Goal: Task Accomplishment & Management: Use online tool/utility

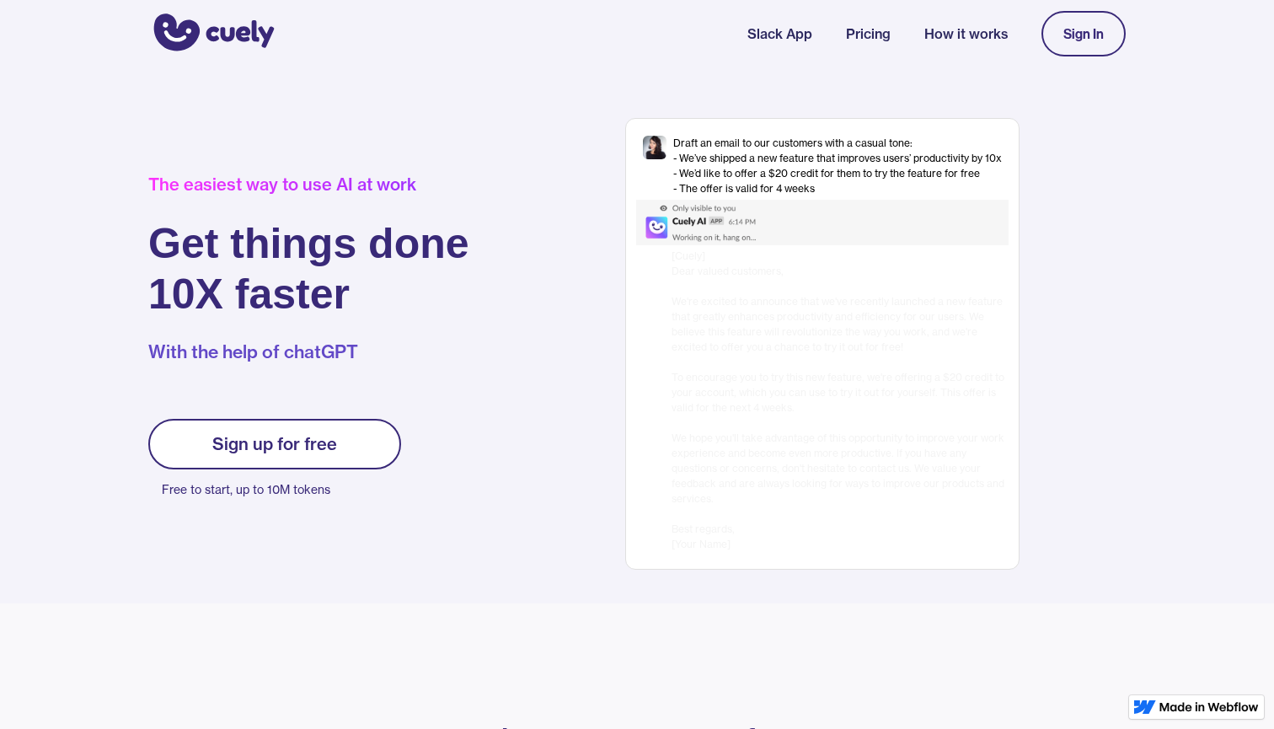
click at [1096, 40] on div "Sign In" at bounding box center [1083, 33] width 40 height 15
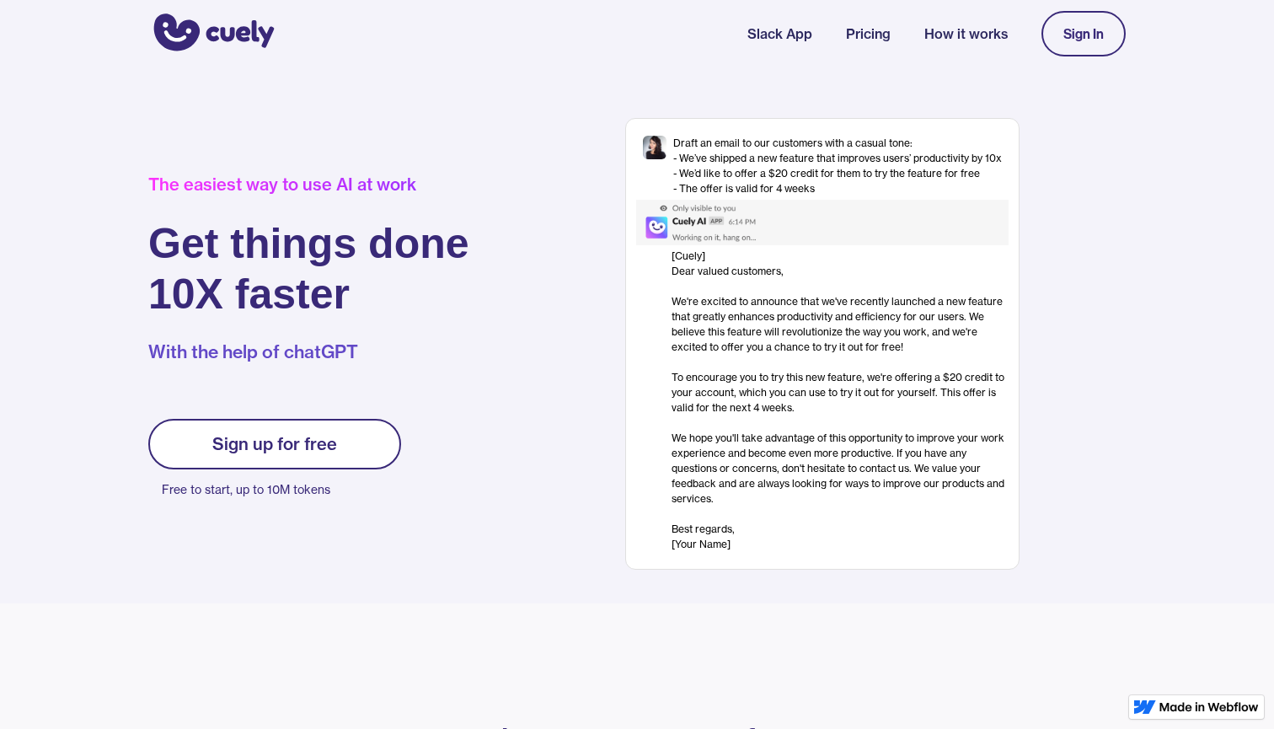
click at [1077, 40] on div "Sign In" at bounding box center [1083, 33] width 40 height 15
click at [351, 451] on link "Sign up for free" at bounding box center [274, 444] width 253 height 51
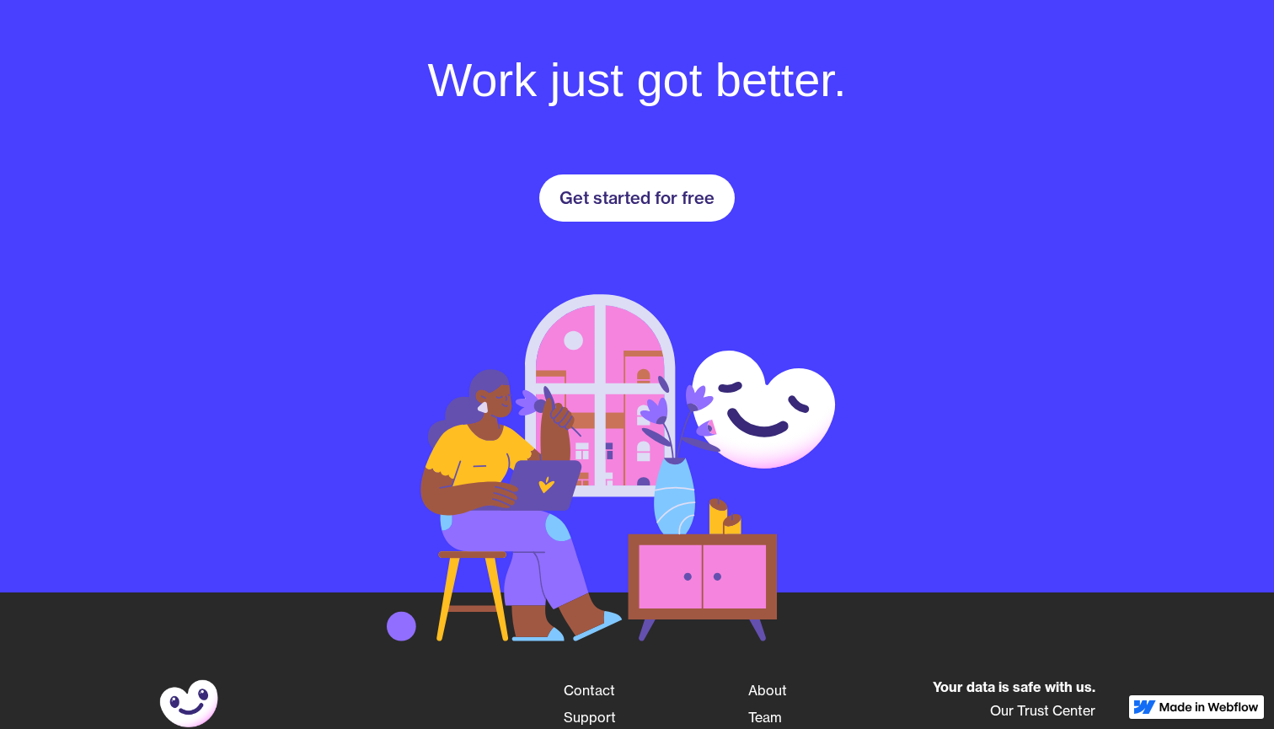
scroll to position [2367, 0]
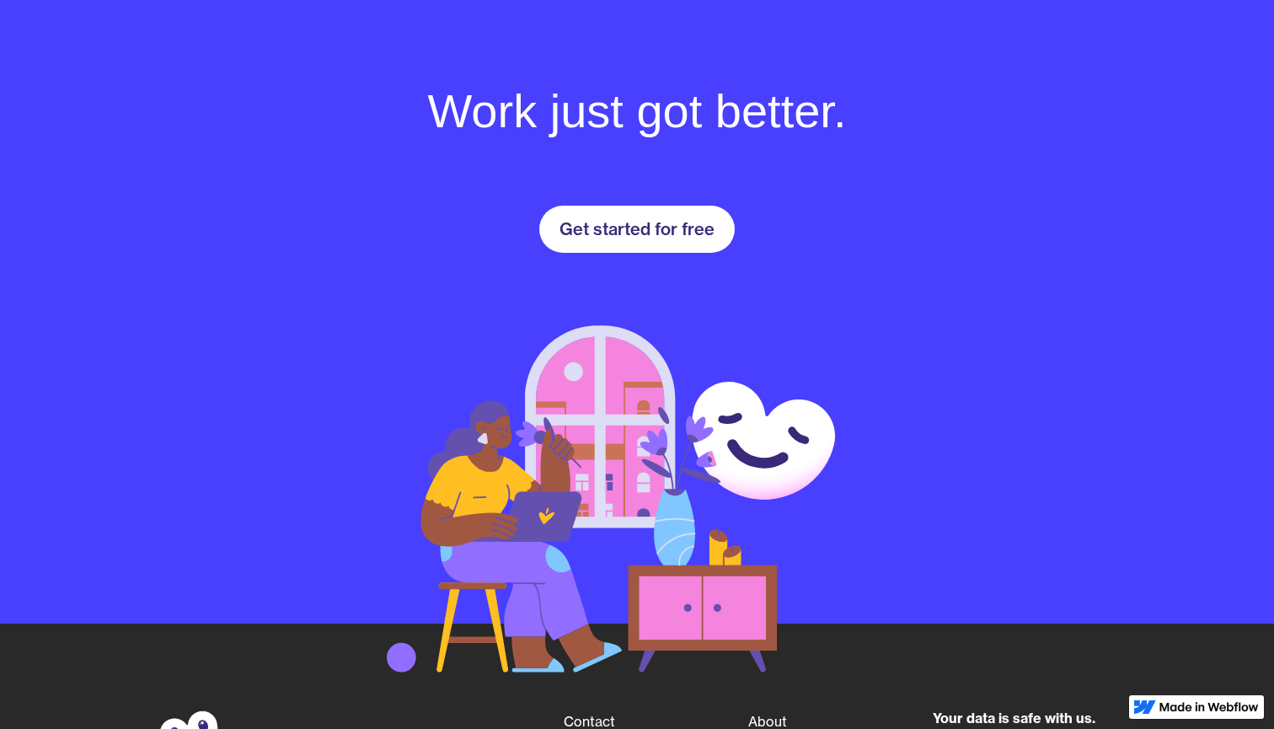
click at [671, 226] on div "Get started for free" at bounding box center [637, 229] width 155 height 20
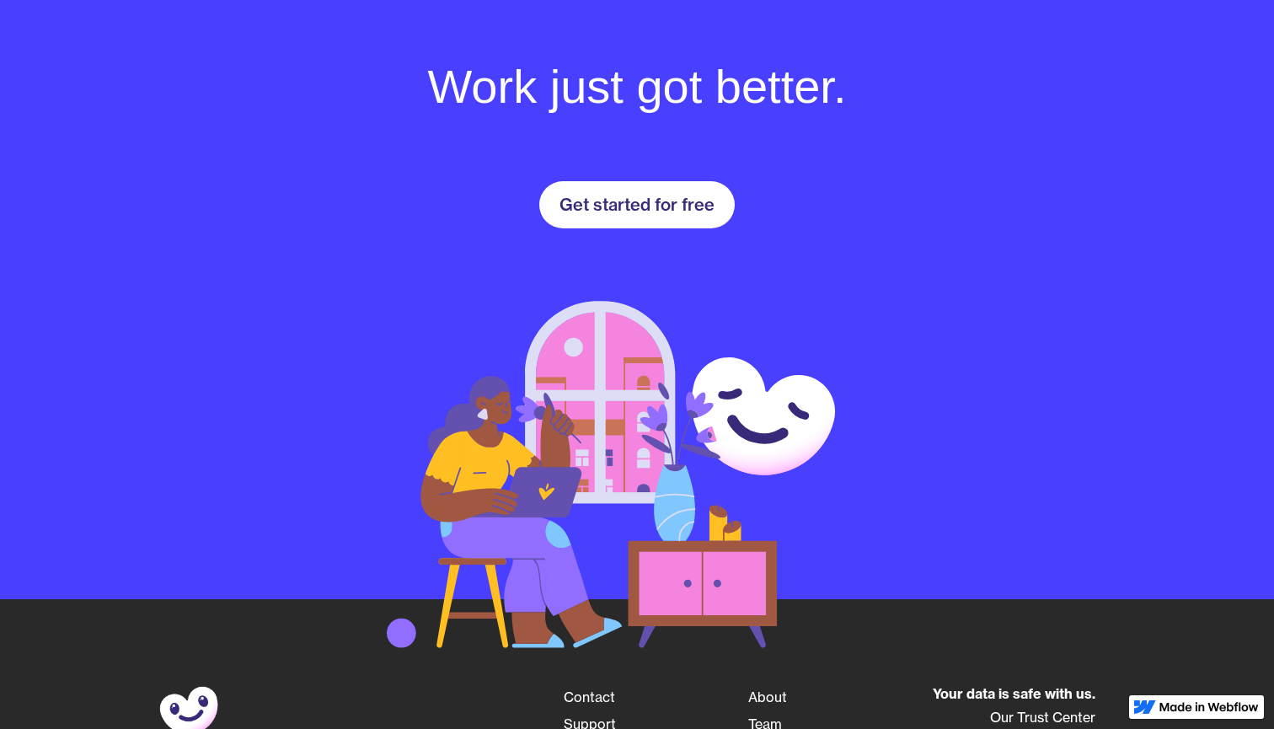
scroll to position [2369, 0]
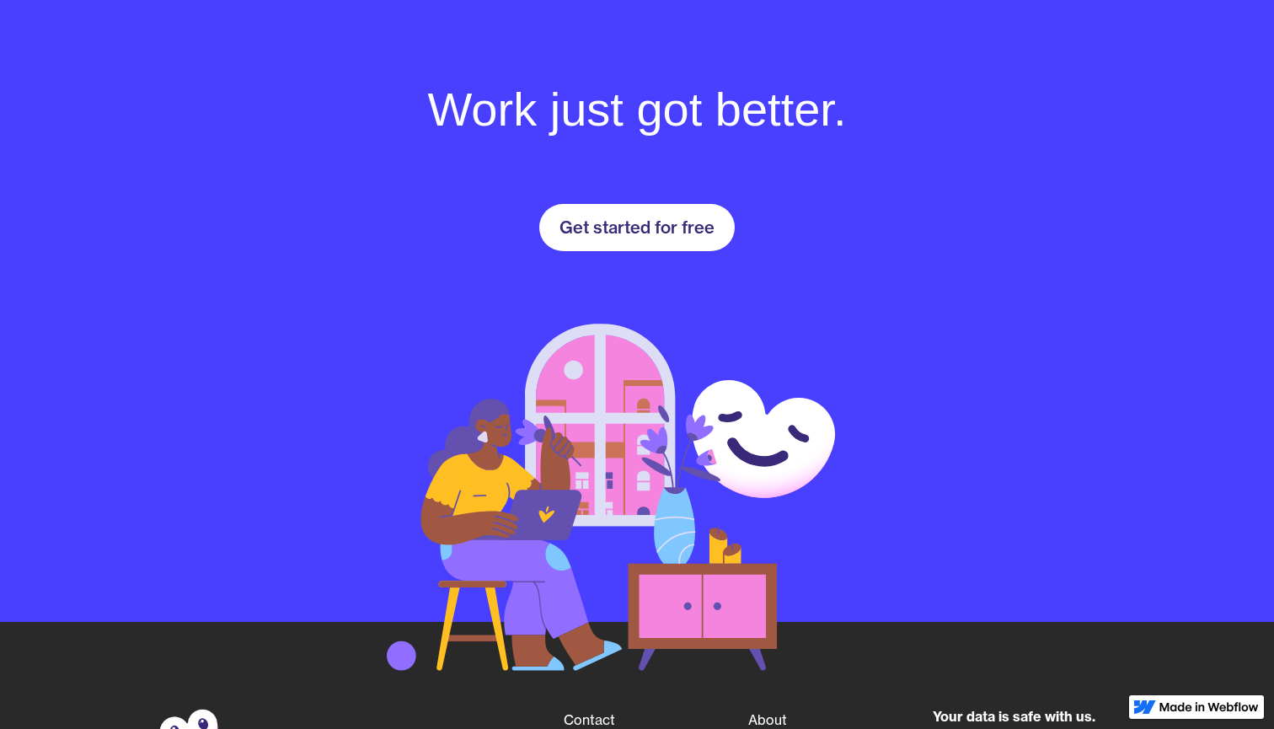
click at [603, 217] on div "Get started for free" at bounding box center [637, 227] width 155 height 20
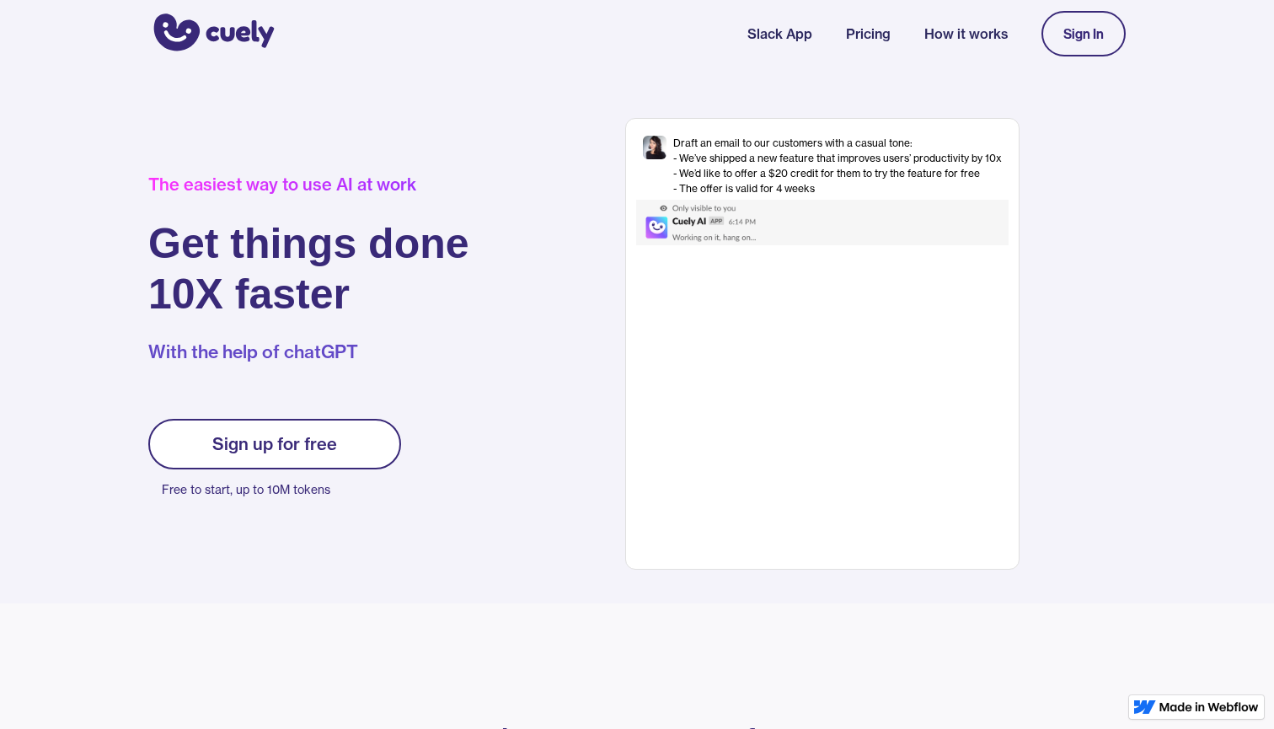
click at [854, 32] on link "Pricing" at bounding box center [868, 34] width 45 height 20
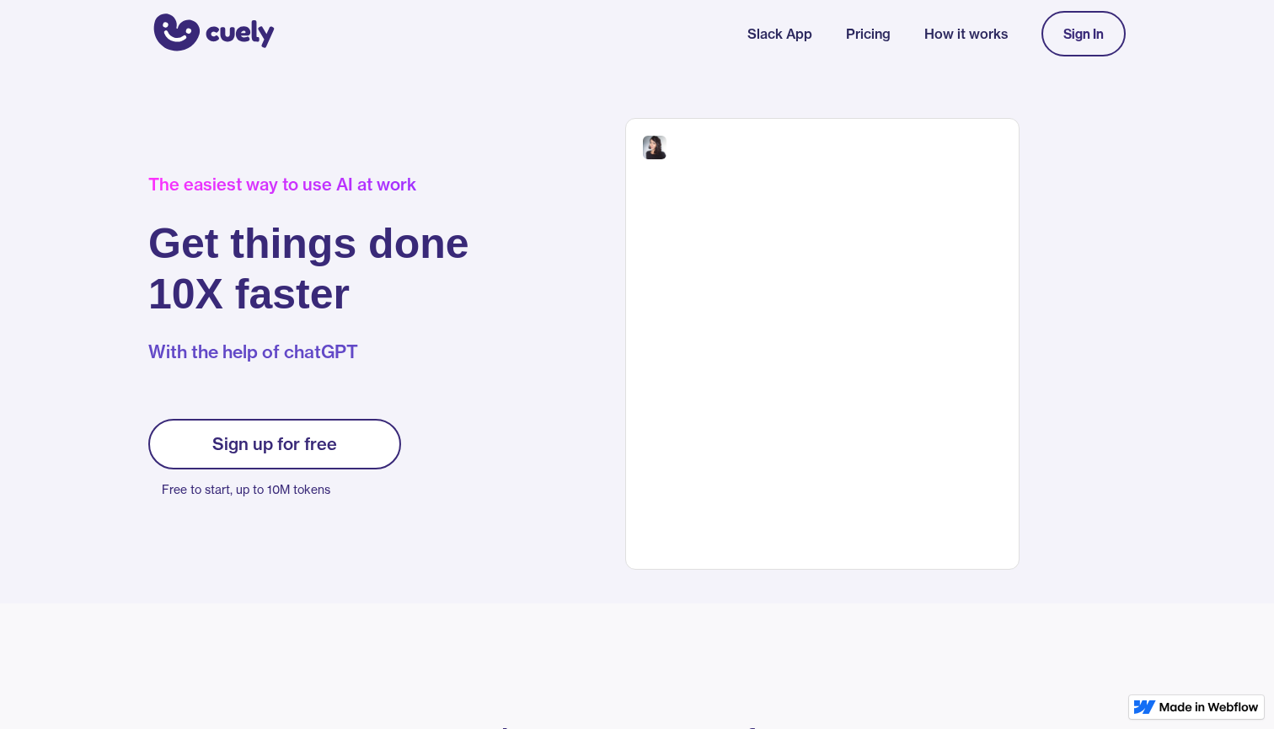
click at [801, 38] on link "Slack App" at bounding box center [779, 34] width 65 height 20
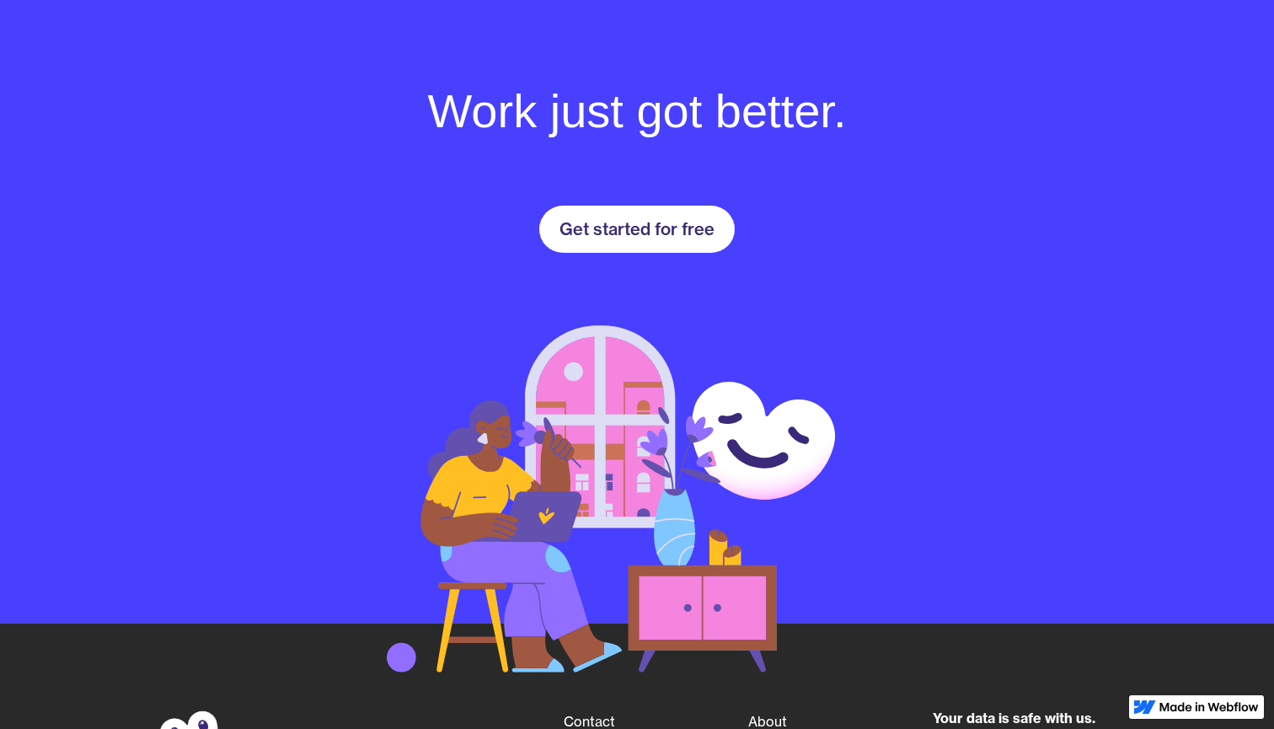
scroll to position [2367, 0]
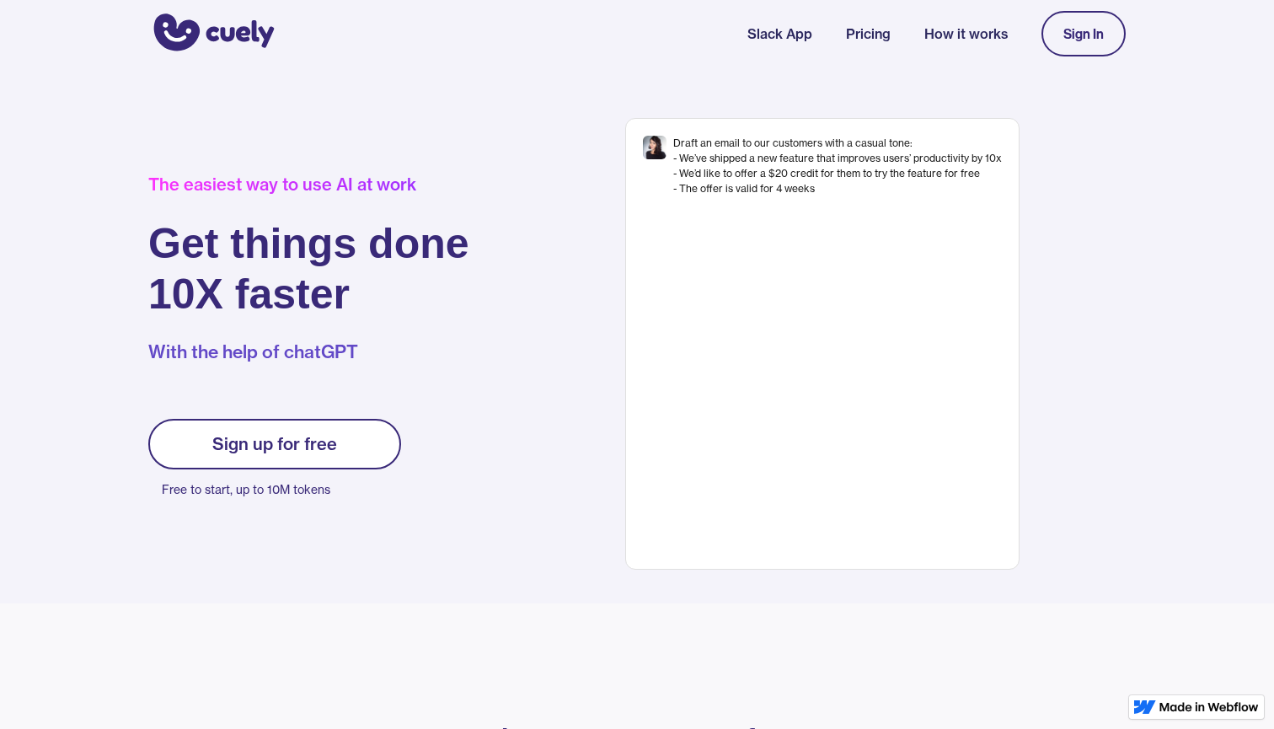
click at [293, 451] on div "Sign up for free" at bounding box center [274, 444] width 125 height 20
click at [1070, 24] on link "Sign In" at bounding box center [1084, 34] width 84 height 46
click at [320, 419] on link "Sign up for free" at bounding box center [274, 444] width 253 height 51
click at [314, 434] on div "Sign up for free" at bounding box center [274, 444] width 125 height 20
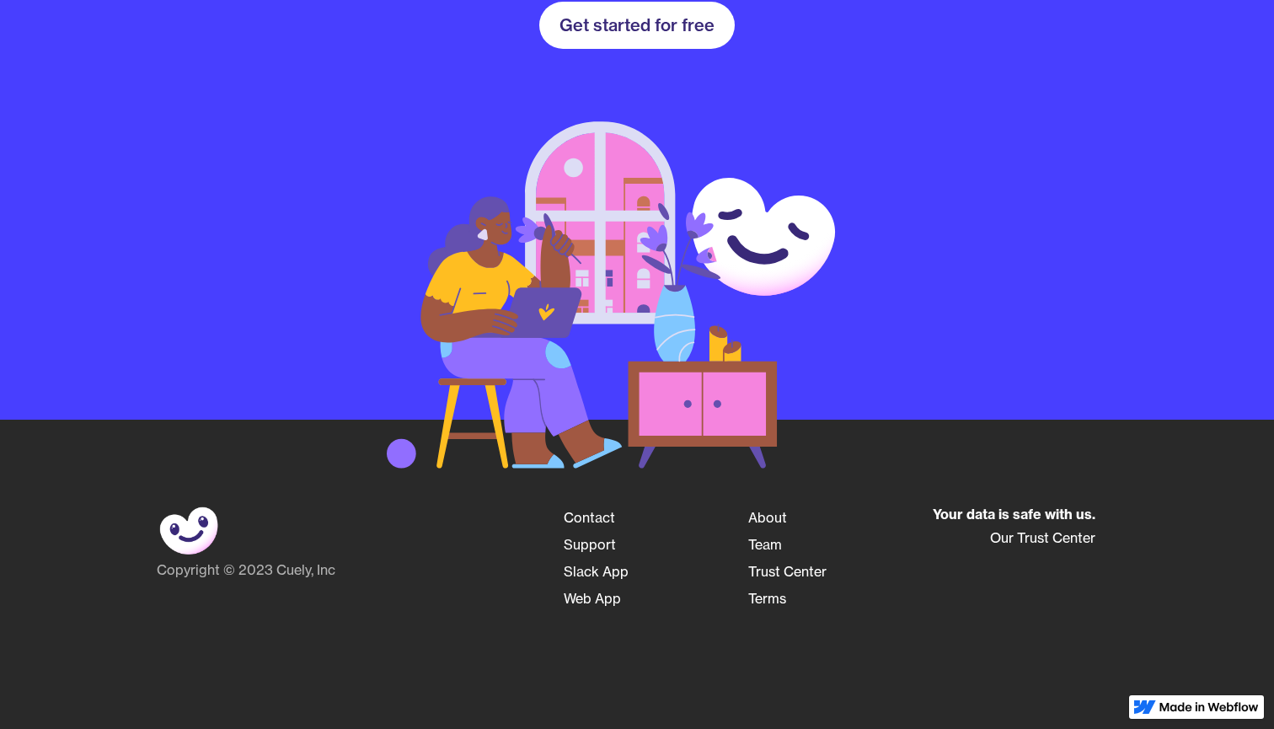
scroll to position [2569, 0]
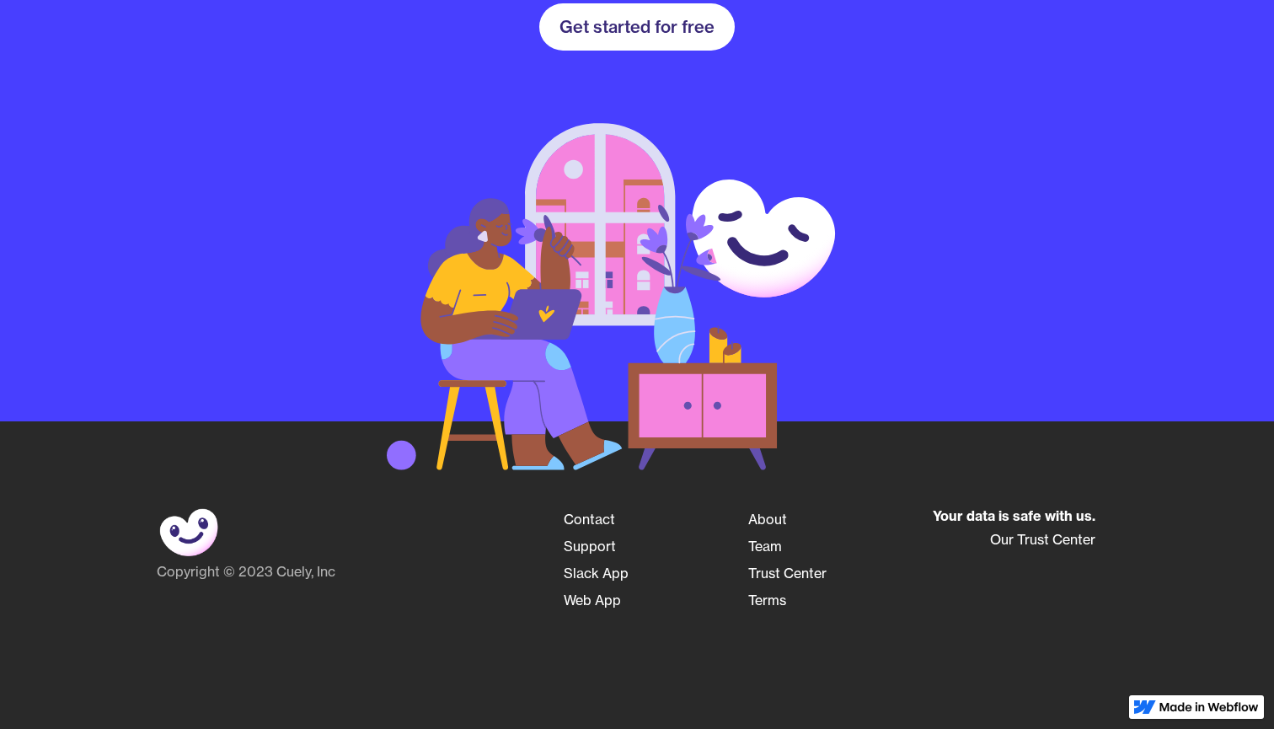
click at [648, 38] on link "Get started for free" at bounding box center [636, 26] width 195 height 47
